Goal: Find specific page/section: Find specific page/section

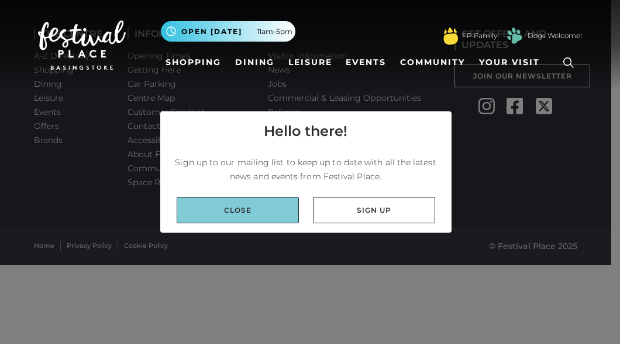
click at [287, 205] on link "Close" at bounding box center [238, 210] width 122 height 26
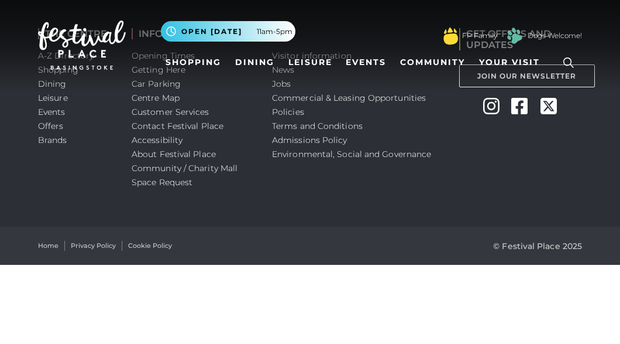
drag, startPoint x: 0, startPoint y: 0, endPoint x: 239, endPoint y: 272, distance: 362.0
click at [239, 265] on html "Skip to Navigation Skip to Content Toggle navigation .st5{fill:none;stroke:#FFF…" at bounding box center [310, 132] width 620 height 265
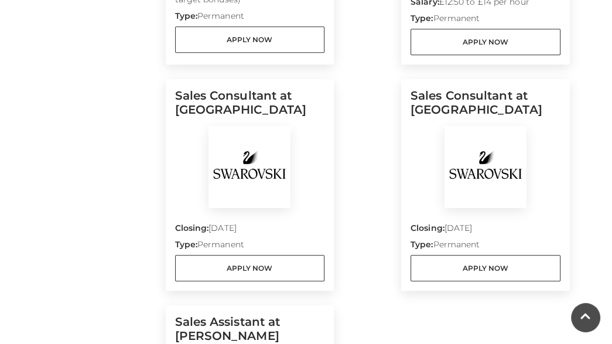
scroll to position [832, 0]
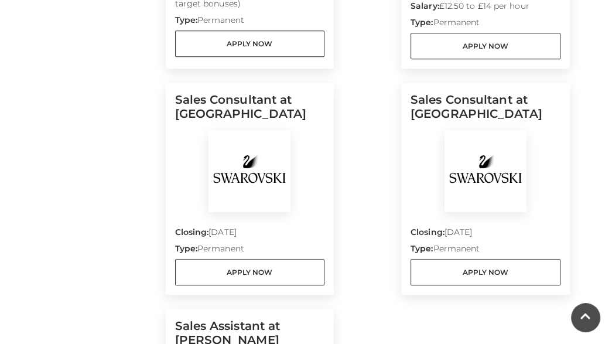
click at [263, 173] on img at bounding box center [249, 171] width 82 height 82
